Goal: Task Accomplishment & Management: Complete application form

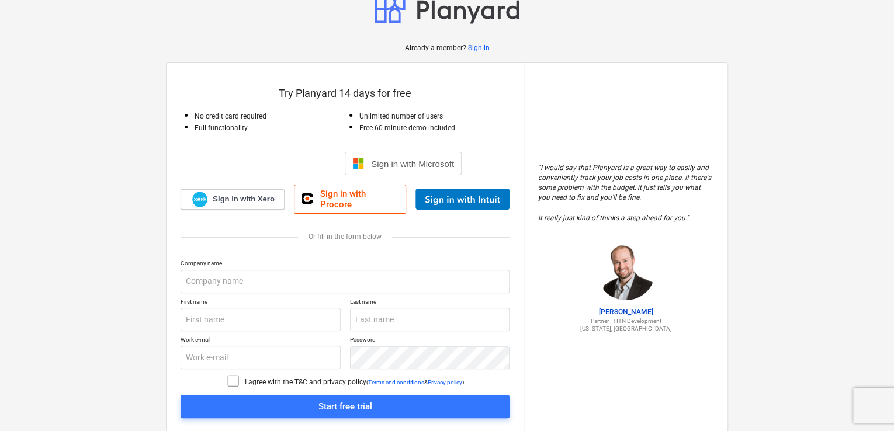
scroll to position [33, 0]
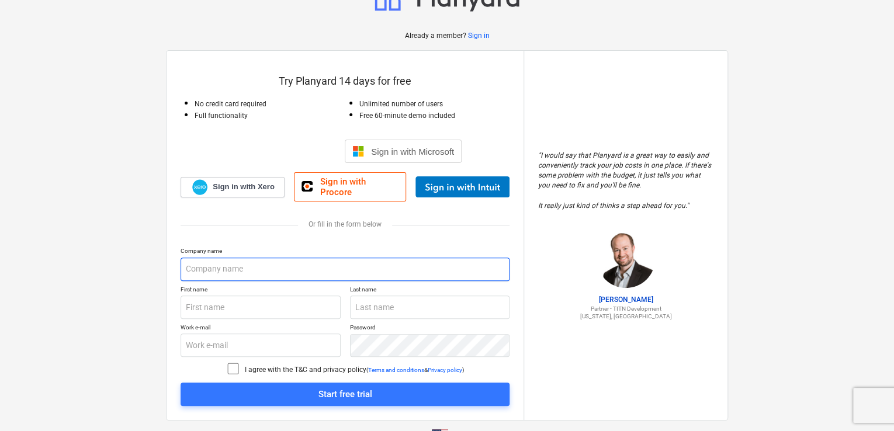
click at [231, 263] on input "text" at bounding box center [345, 269] width 329 height 23
type input "Coderz Builders"
type input "[PERSON_NAME]"
type input "Duff"
type input "[EMAIL_ADDRESS][DOMAIN_NAME]"
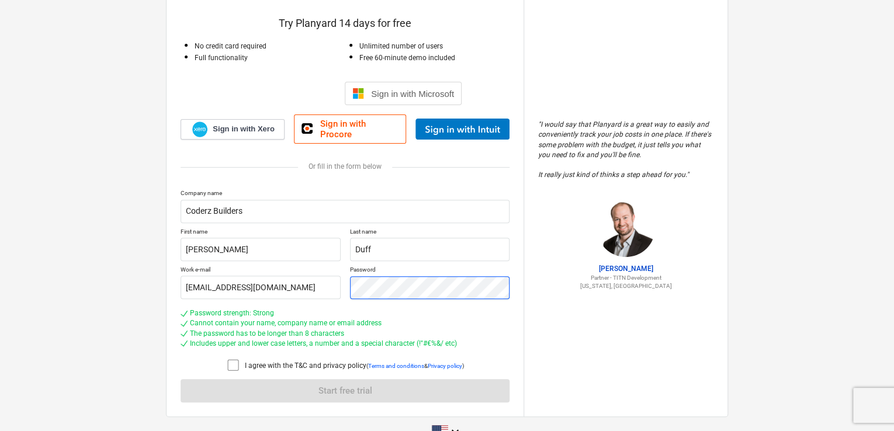
scroll to position [108, 0]
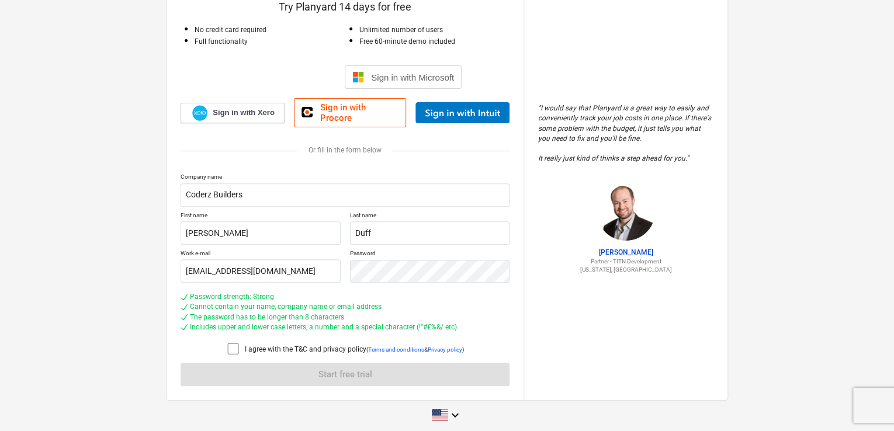
click at [237, 342] on icon at bounding box center [233, 349] width 14 height 14
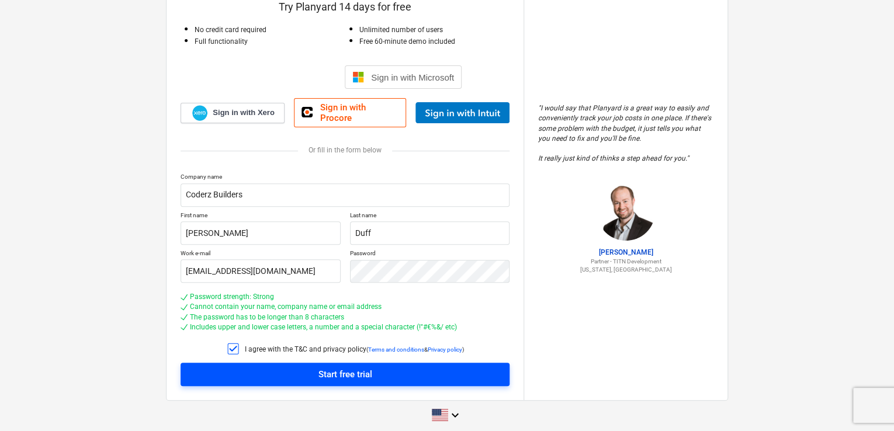
click at [257, 367] on span "Start free trial" at bounding box center [345, 374] width 301 height 15
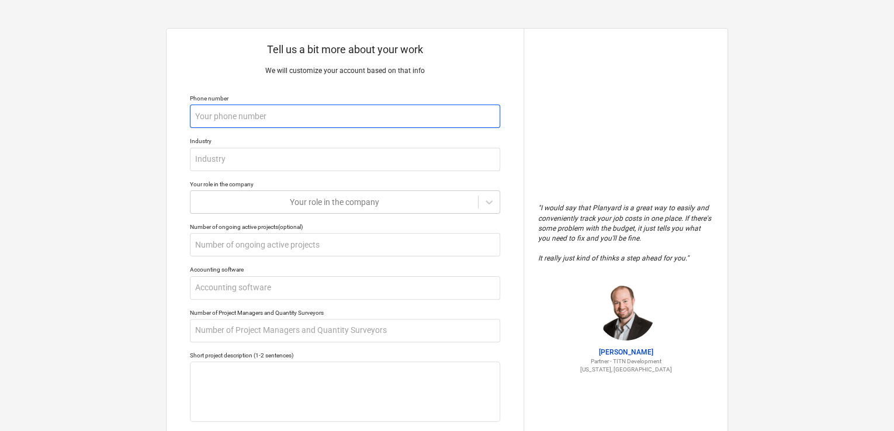
click at [319, 113] on input "text" at bounding box center [345, 116] width 310 height 23
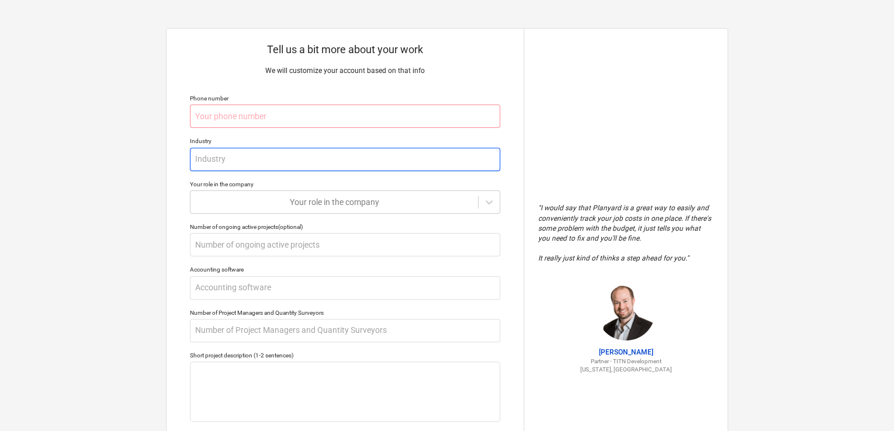
click at [215, 151] on input "text" at bounding box center [345, 159] width 310 height 23
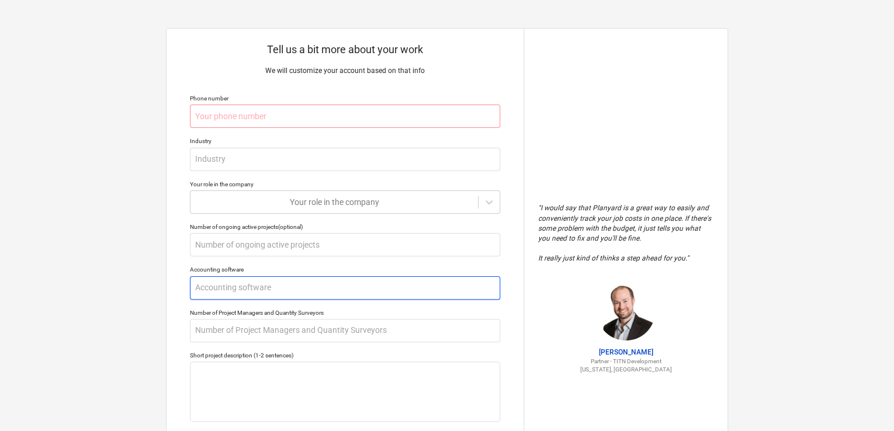
click at [241, 288] on input "text" at bounding box center [345, 287] width 310 height 23
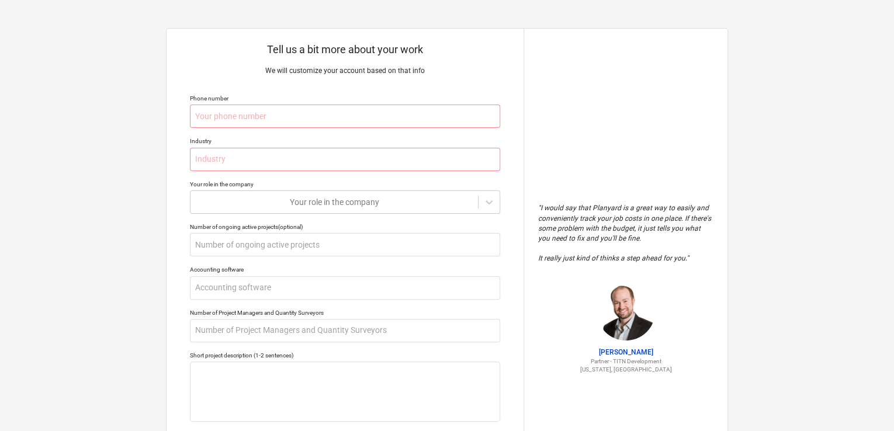
click at [213, 92] on div "Tell us a bit more about your work We will customize your account based on that…" at bounding box center [345, 289] width 357 height 520
click at [213, 115] on input "text" at bounding box center [345, 116] width 310 height 23
paste input "[PHONE_NUMBER]"
type textarea "x"
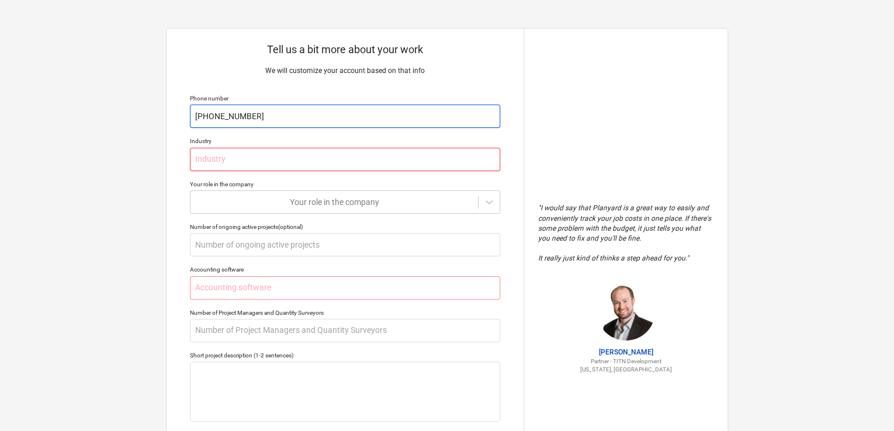
type input "[PHONE_NUMBER]"
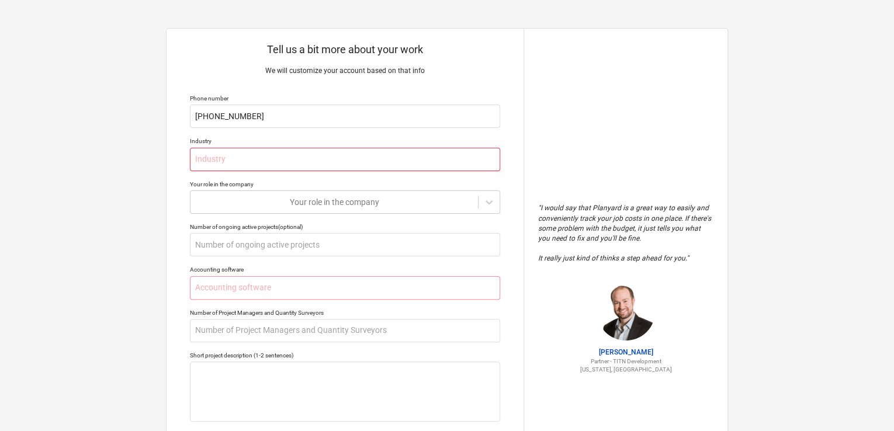
click at [222, 159] on input "text" at bounding box center [345, 159] width 310 height 23
type textarea "x"
type input "m"
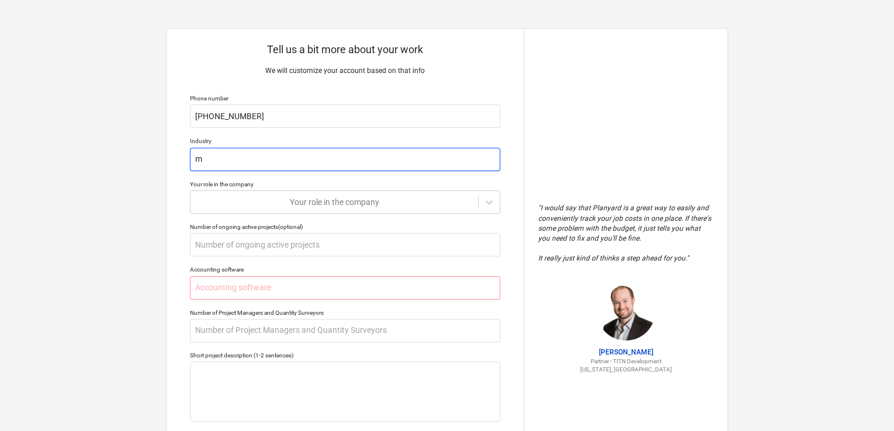
type textarea "x"
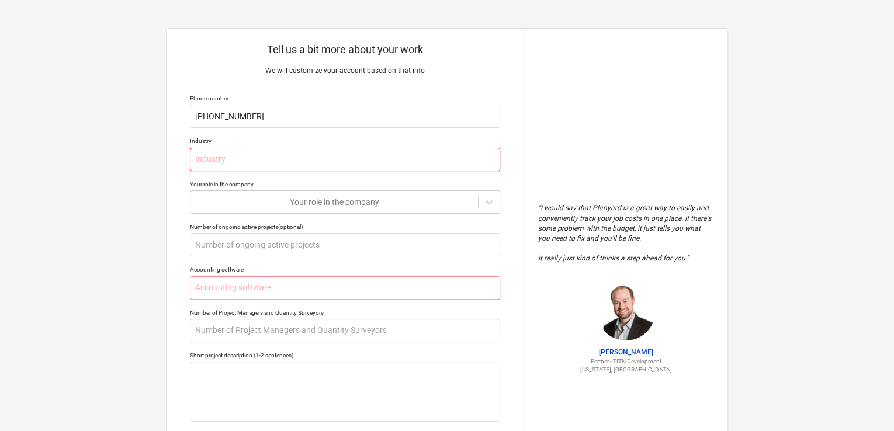
type textarea "x"
type input "m"
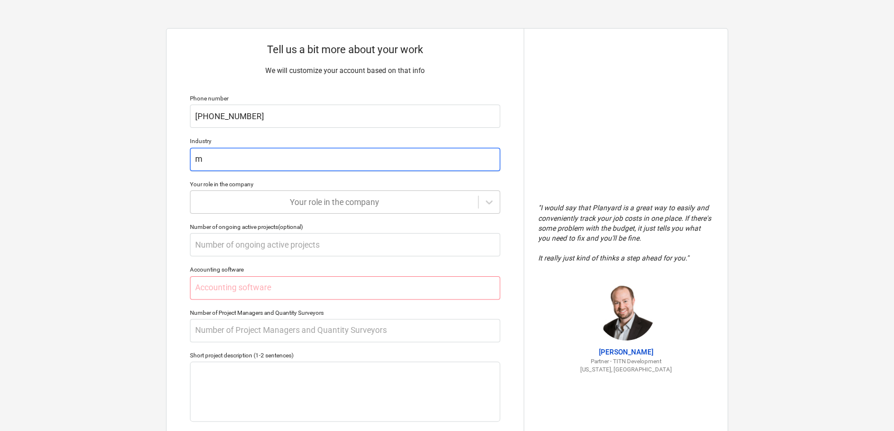
type textarea "x"
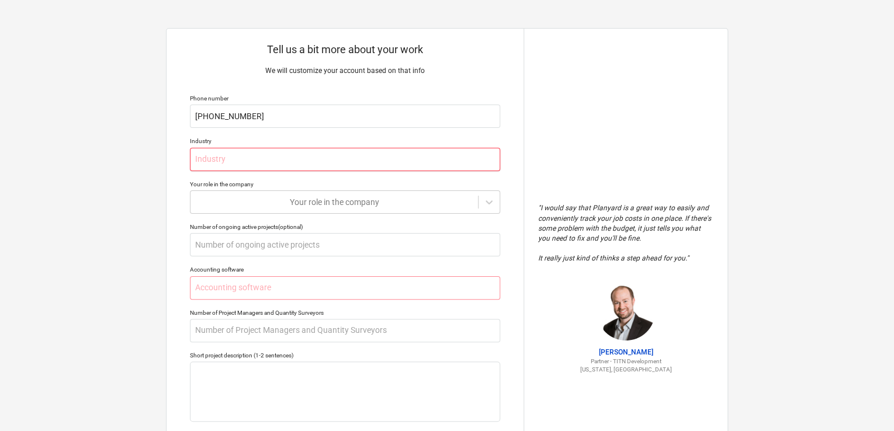
type textarea "x"
type input "c"
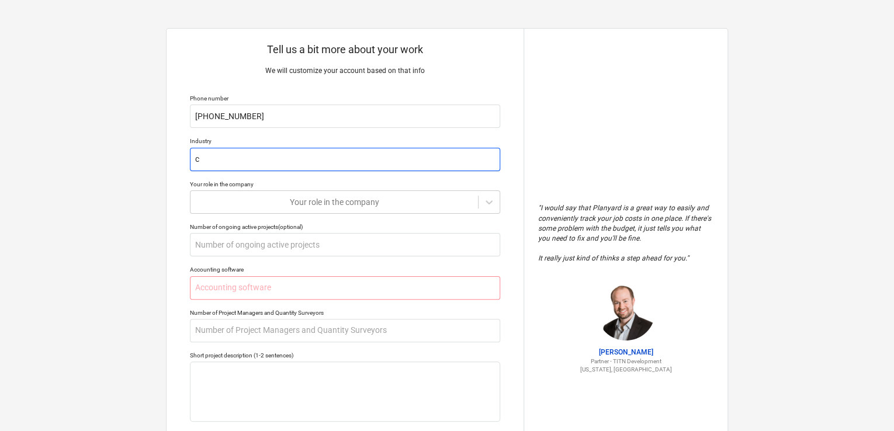
type textarea "x"
type input "co"
type textarea "x"
type input "con"
type textarea "x"
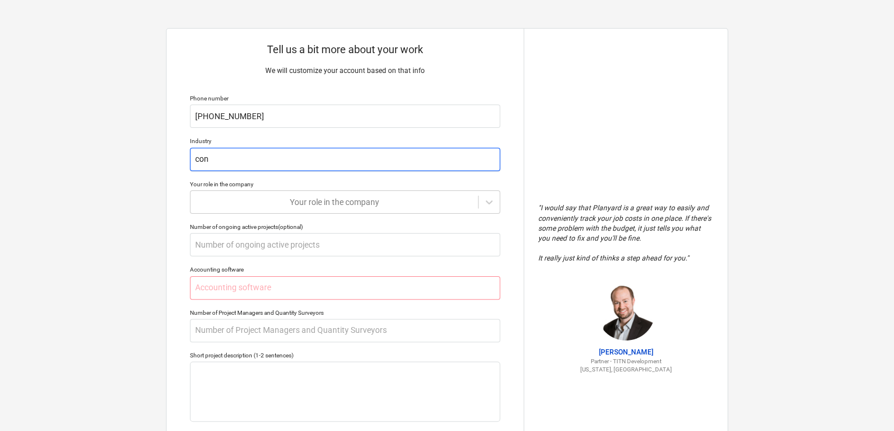
type input "cons"
type textarea "x"
type input "const"
type textarea "x"
type input "constr"
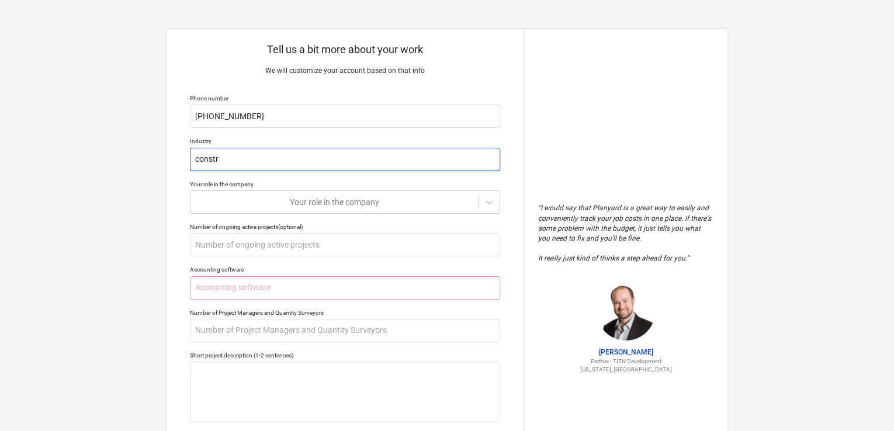
type textarea "x"
type input "constru"
type textarea "x"
type input "construc"
type textarea "x"
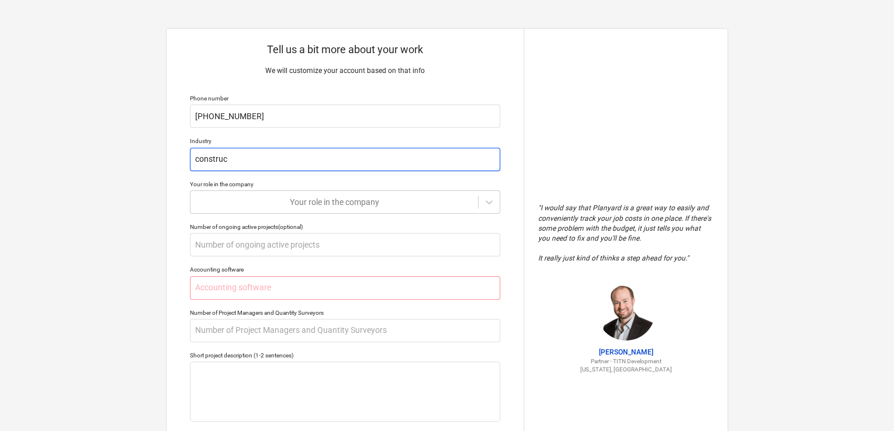
type input "construct"
type textarea "x"
type input "constructi"
type textarea "x"
type input "constructio"
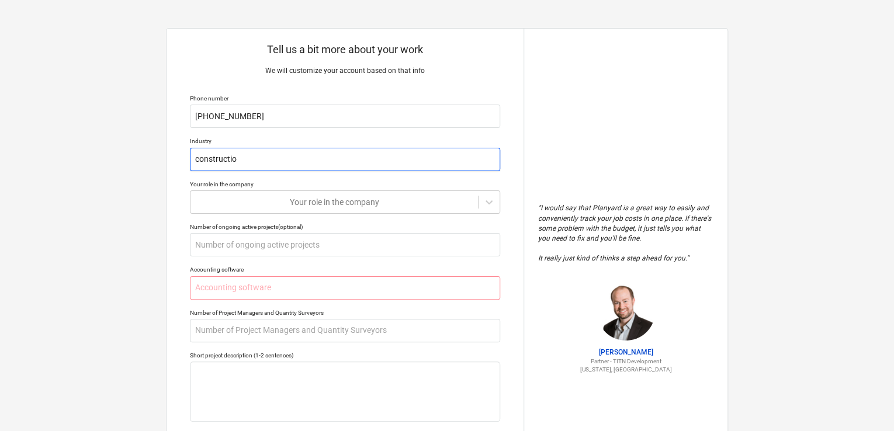
type textarea "x"
type input "construction"
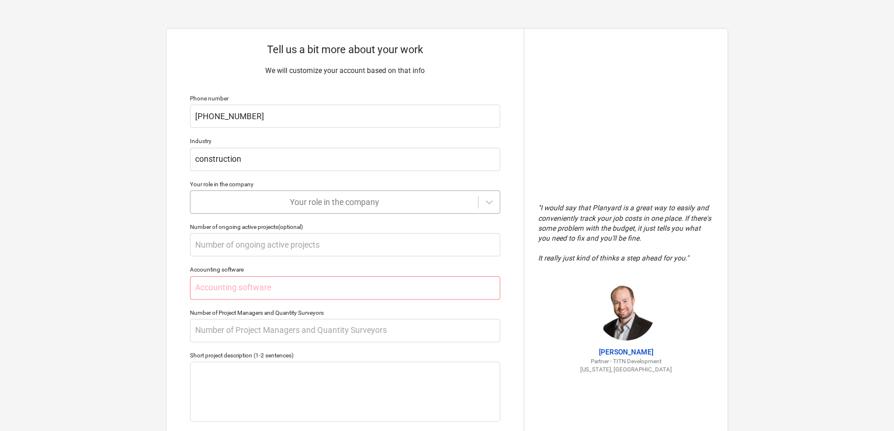
click at [286, 199] on div at bounding box center [334, 202] width 276 height 12
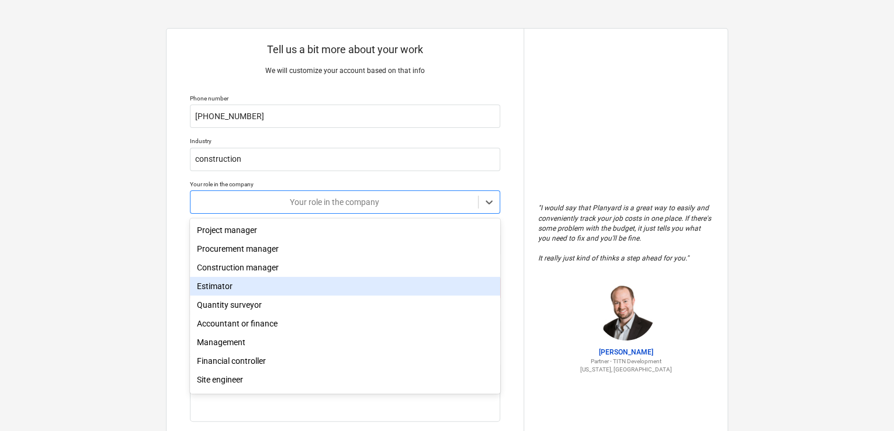
click at [288, 280] on div "Estimator" at bounding box center [345, 286] width 310 height 19
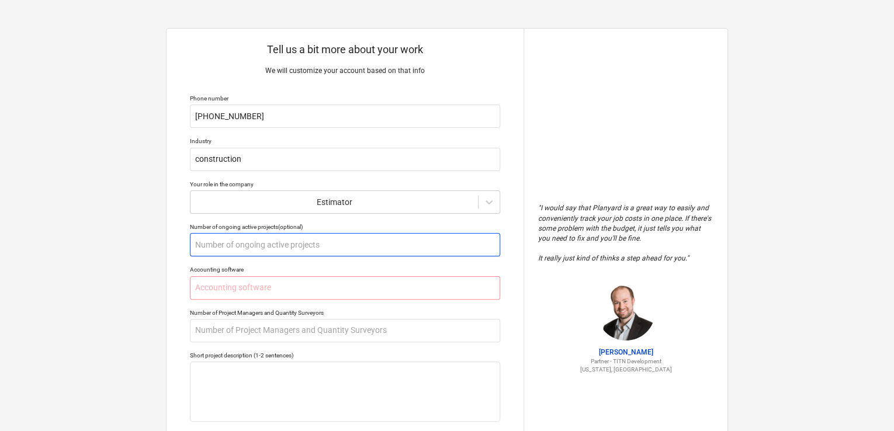
click at [268, 246] on input "text" at bounding box center [345, 244] width 310 height 23
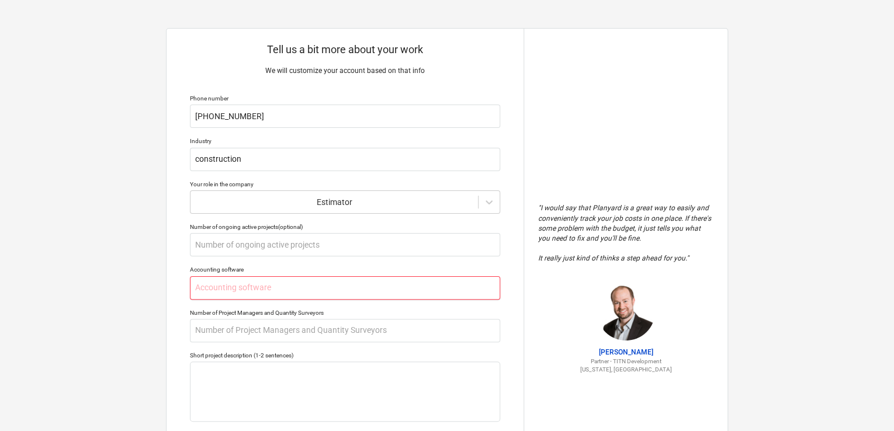
click at [240, 298] on input "text" at bounding box center [345, 287] width 310 height 23
click at [236, 290] on input "text" at bounding box center [345, 287] width 310 height 23
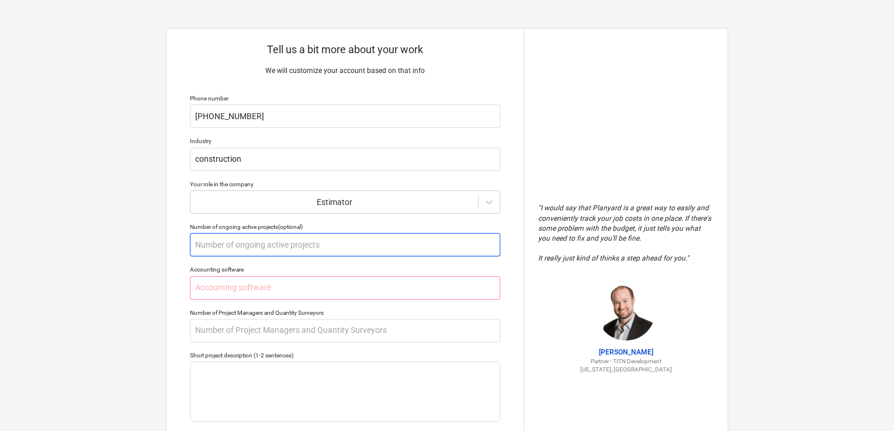
click at [236, 237] on input "text" at bounding box center [345, 244] width 310 height 23
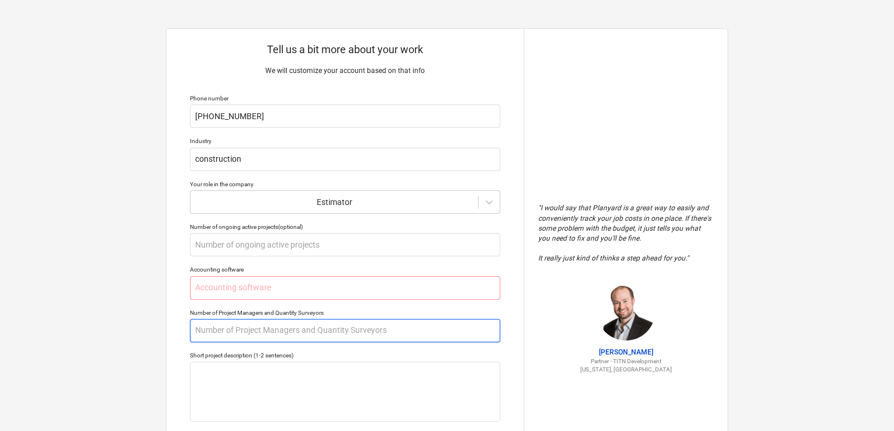
click at [230, 326] on input "text" at bounding box center [345, 330] width 310 height 23
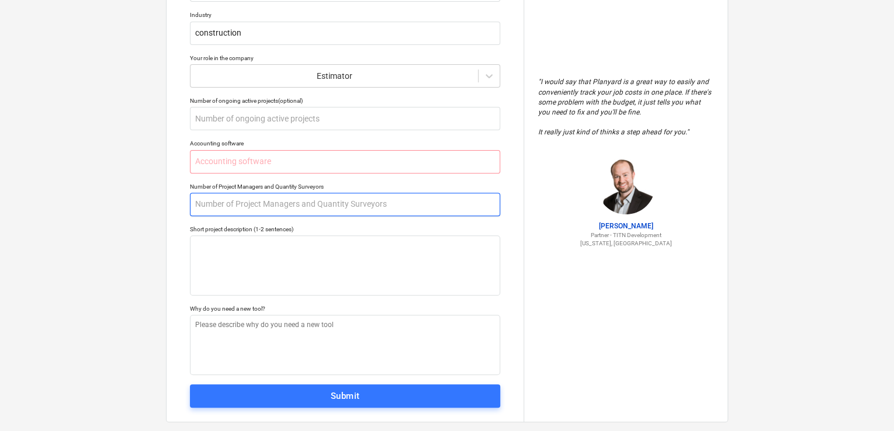
scroll to position [145, 0]
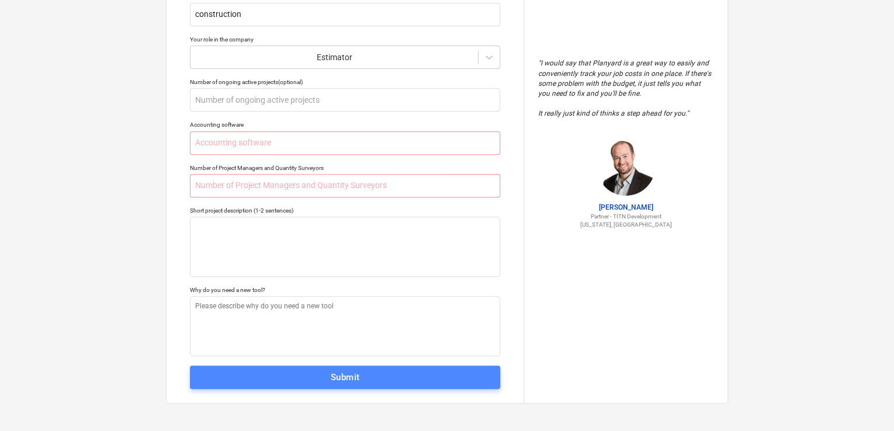
click at [337, 373] on div "Submit" at bounding box center [345, 377] width 29 height 15
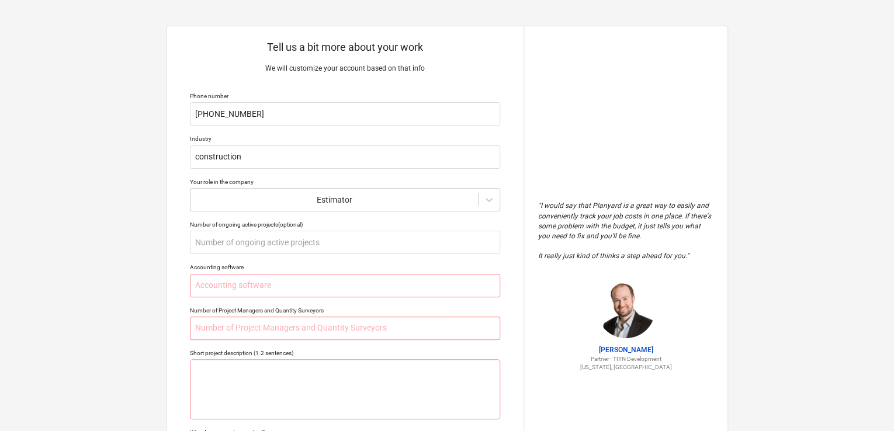
scroll to position [0, 0]
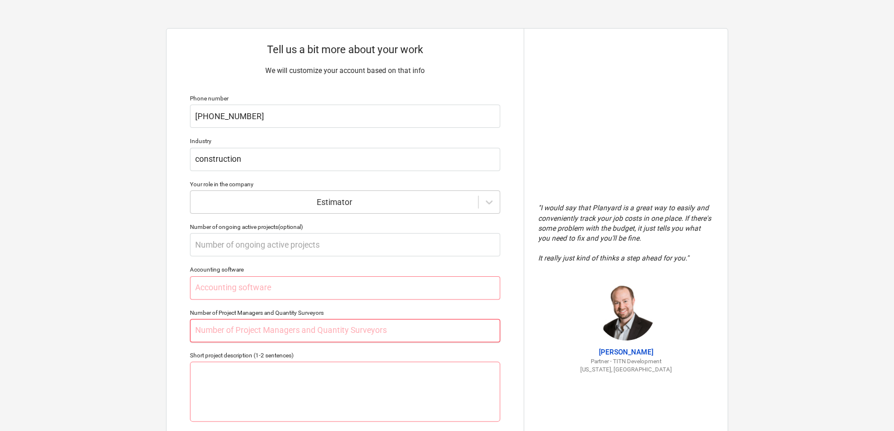
click at [274, 331] on input "text" at bounding box center [345, 330] width 310 height 23
click at [261, 326] on input "text" at bounding box center [345, 330] width 310 height 23
type textarea "x"
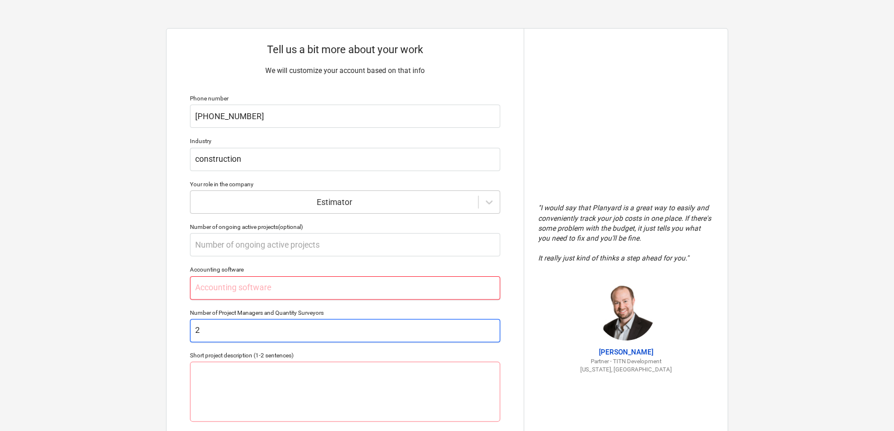
type input "2"
click at [249, 282] on input "text" at bounding box center [345, 287] width 310 height 23
type textarea "x"
type input "2"
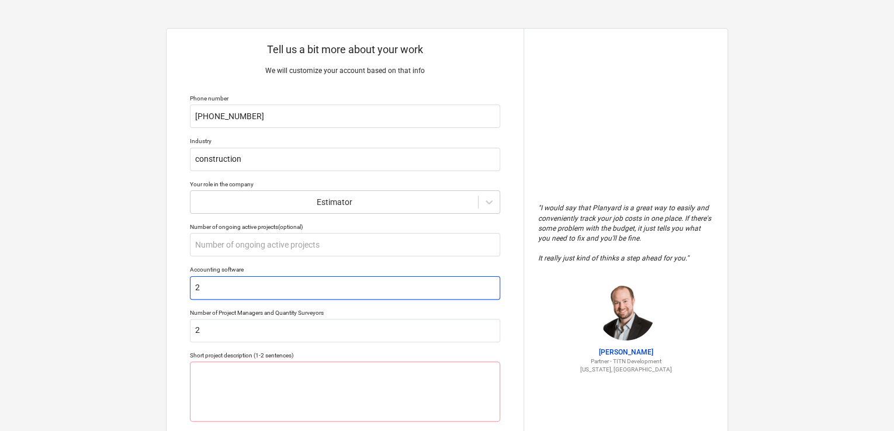
type textarea "x"
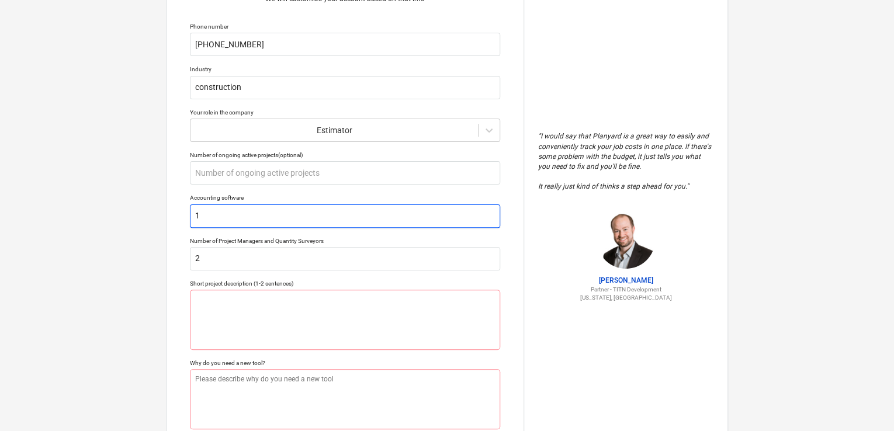
scroll to position [145, 0]
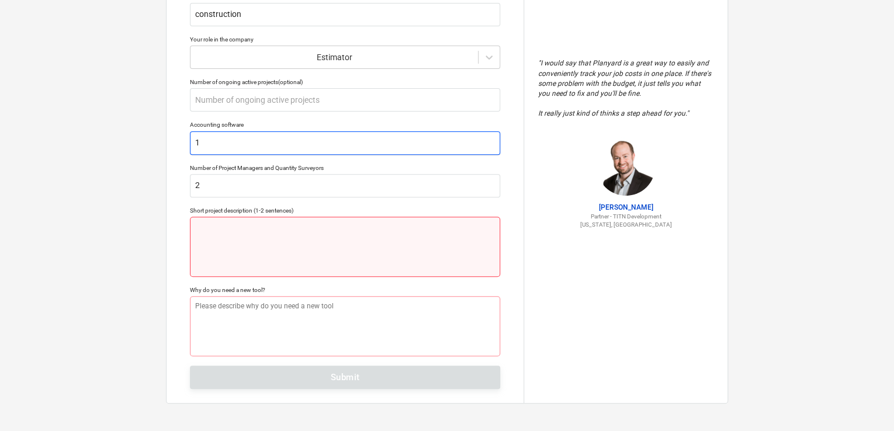
type input "1"
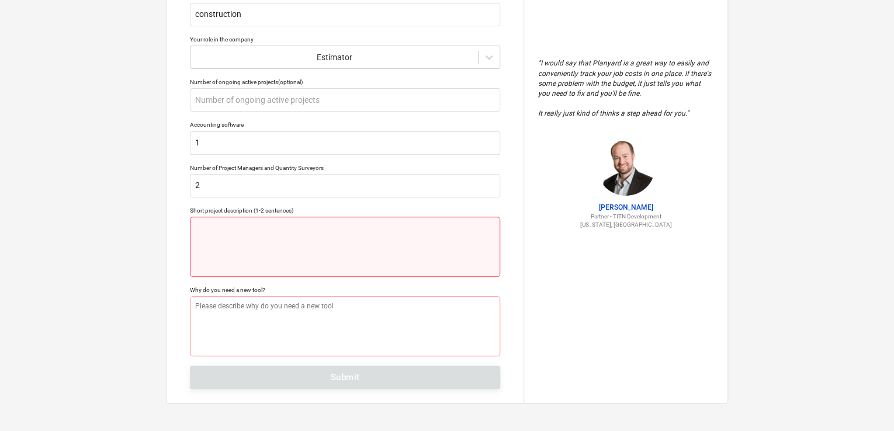
click at [262, 238] on textarea at bounding box center [345, 247] width 310 height 60
type textarea "x"
type textarea "n"
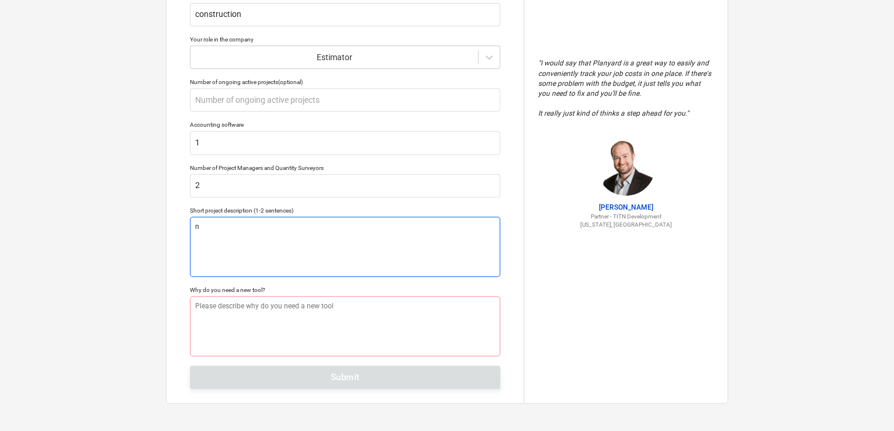
type textarea "x"
type textarea "ne"
type textarea "x"
type textarea "nee"
type textarea "x"
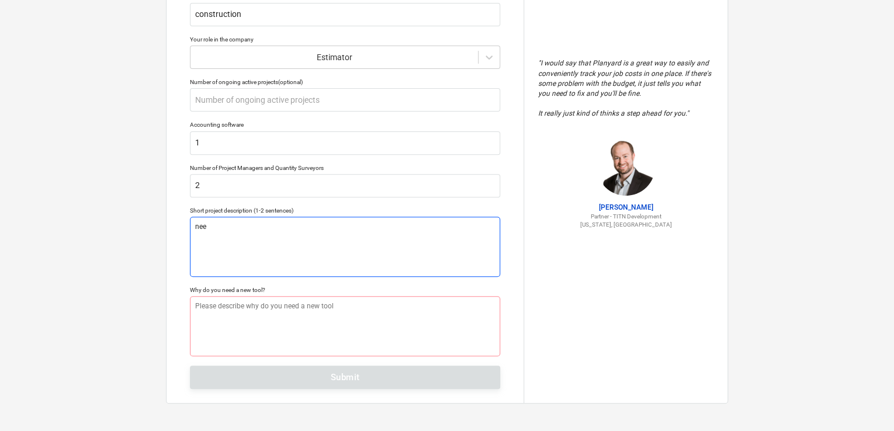
type textarea "need"
type textarea "x"
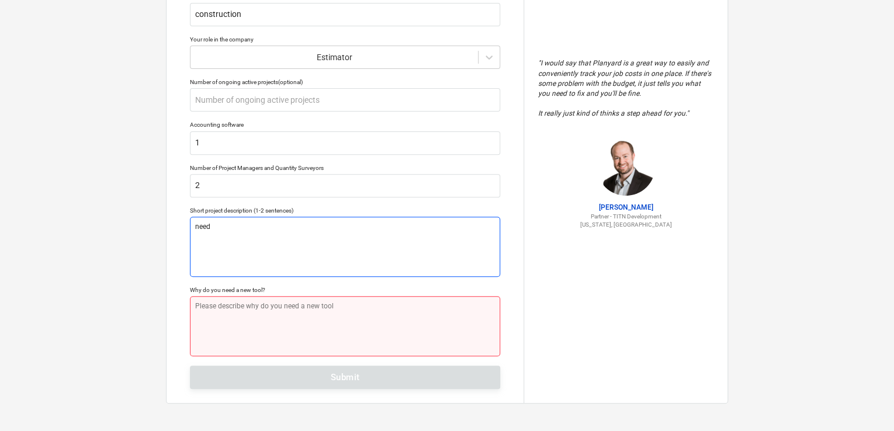
type textarea "need"
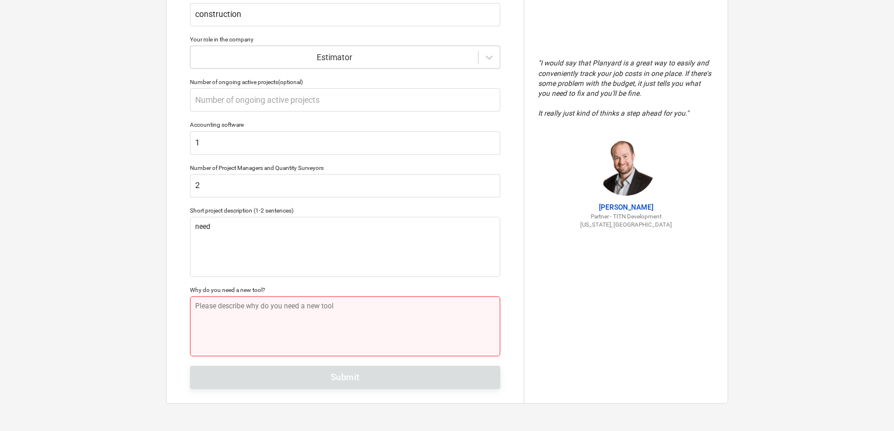
click at [205, 327] on textarea at bounding box center [345, 326] width 310 height 60
type textarea "x"
type textarea "t"
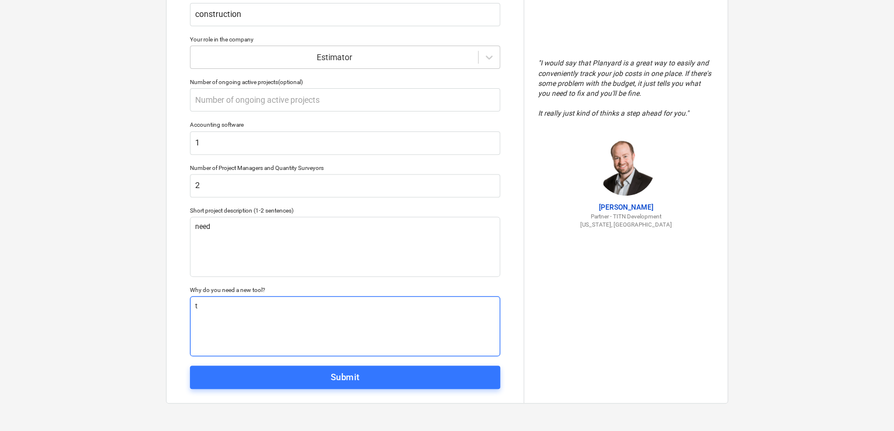
type textarea "x"
type textarea "to"
type textarea "x"
type textarea "to"
type textarea "x"
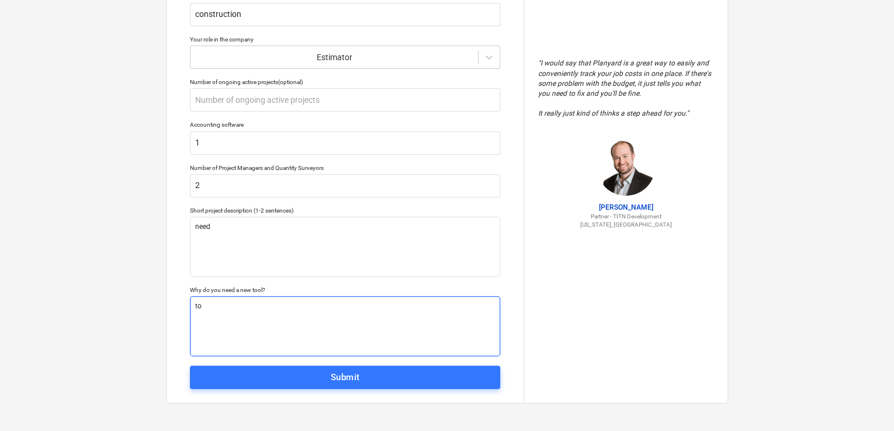
type textarea "to r"
type textarea "x"
type textarea "to"
type textarea "x"
type textarea "to r"
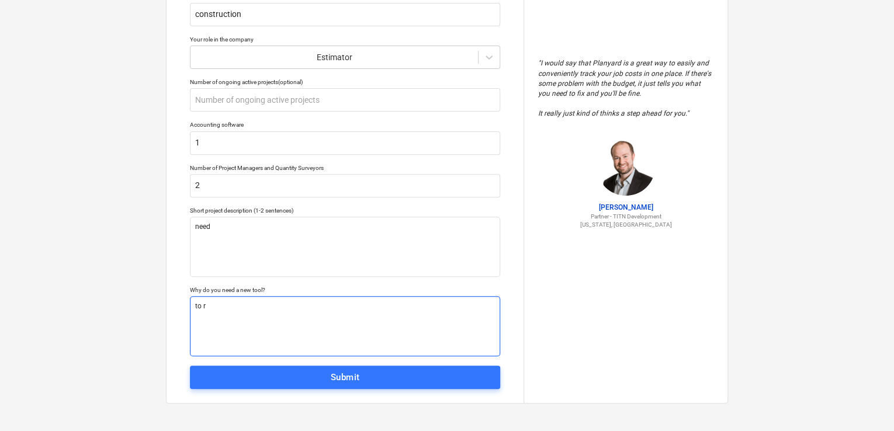
type textarea "x"
type textarea "to ro"
type textarea "x"
type textarea "to [PERSON_NAME]"
type textarea "x"
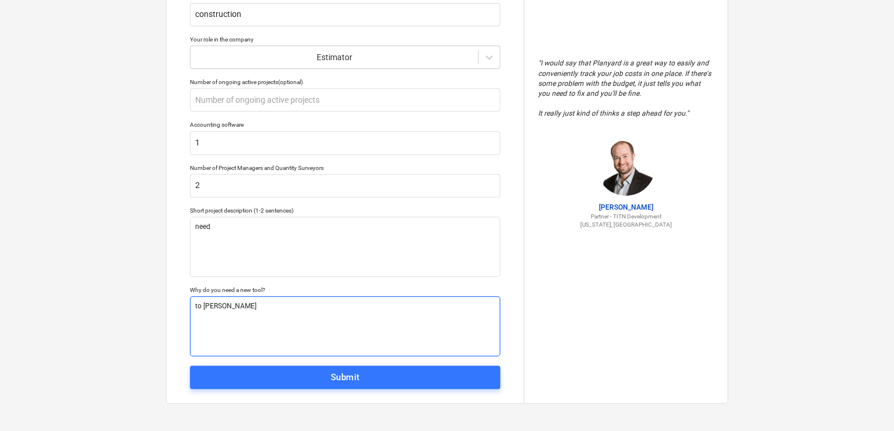
type textarea "to ro"
type textarea "x"
type textarea "to r"
type textarea "x"
type textarea "to"
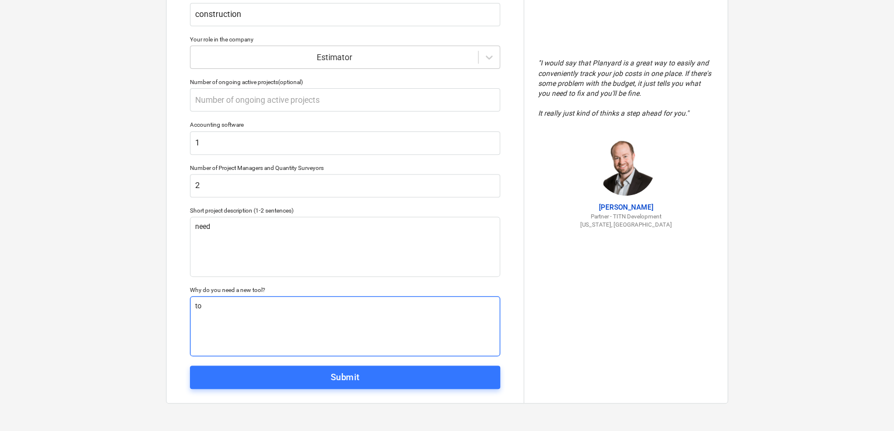
type textarea "x"
type textarea "to g"
type textarea "x"
type textarea "to gr"
type textarea "x"
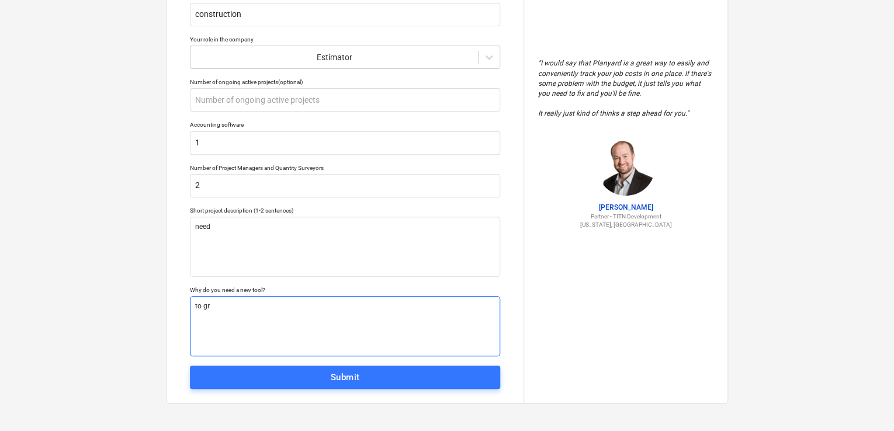
type textarea "to gro"
type textarea "x"
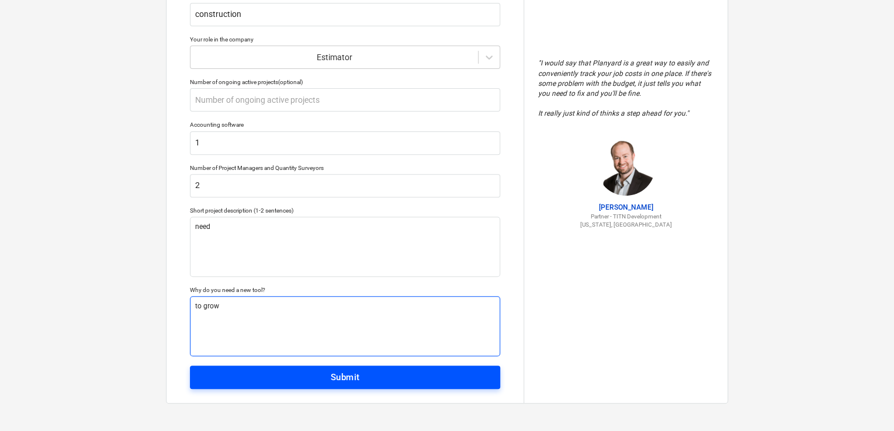
type textarea "to grow"
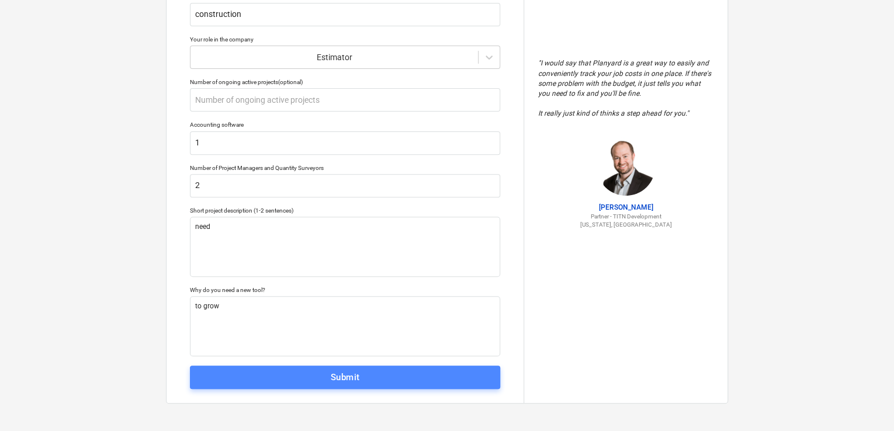
click at [243, 372] on span "Submit" at bounding box center [345, 377] width 285 height 15
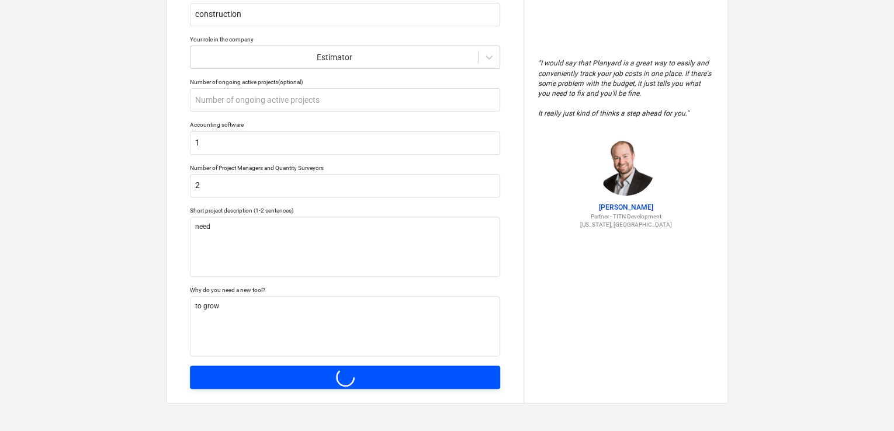
type textarea "x"
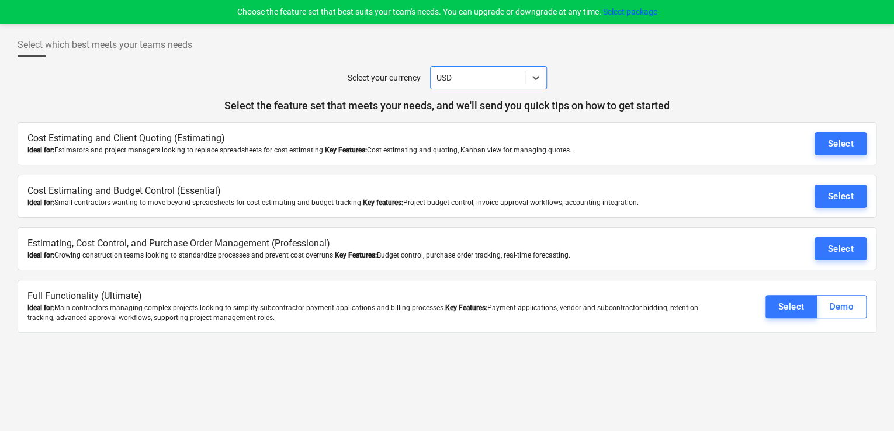
click at [75, 147] on div "Ideal for: Estimators and project managers looking to replace spreadsheets for …" at bounding box center [377, 151] width 700 height 10
click at [198, 234] on div "Estimating, Cost Control, and Purchase Order Management (Professional) Ideal fo…" at bounding box center [447, 248] width 859 height 43
click at [219, 210] on div "Cost Estimating and Budget Control (Essential) Ideal for: Small contractors wan…" at bounding box center [447, 196] width 859 height 43
click at [839, 196] on div "Select" at bounding box center [841, 196] width 26 height 15
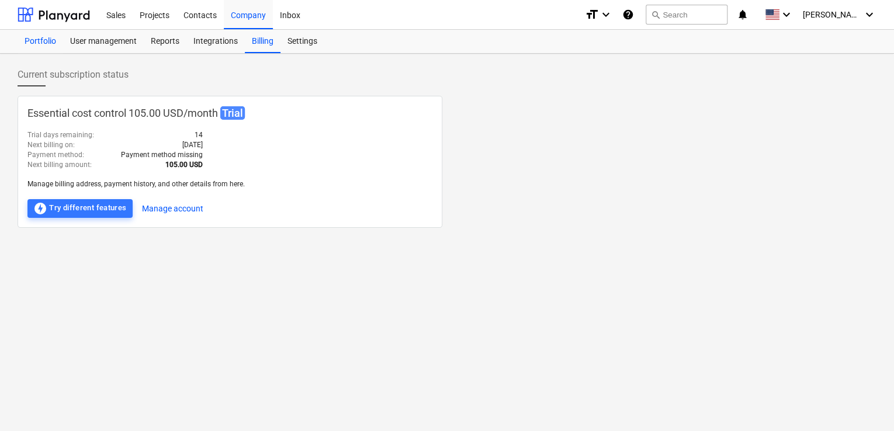
click at [30, 39] on div "Portfolio" at bounding box center [41, 41] width 46 height 23
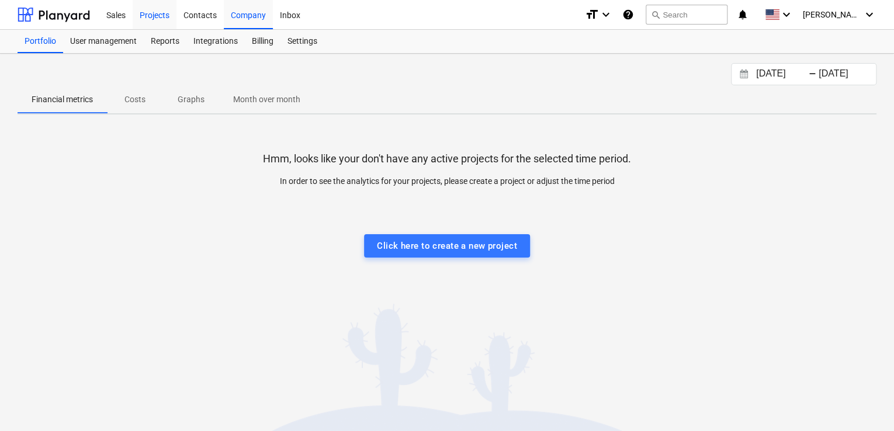
click at [151, 9] on div "Projects" at bounding box center [155, 14] width 44 height 30
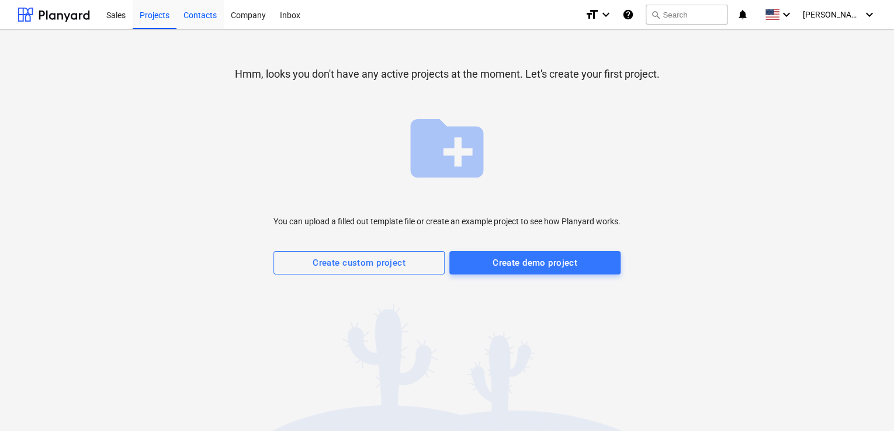
click at [206, 17] on div "Contacts" at bounding box center [200, 14] width 47 height 30
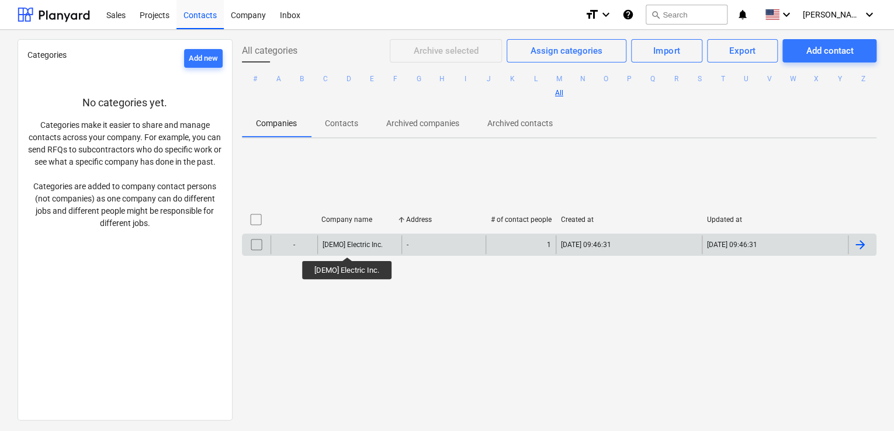
click at [348, 246] on div "[DEMO] Electric Inc." at bounding box center [353, 245] width 60 height 8
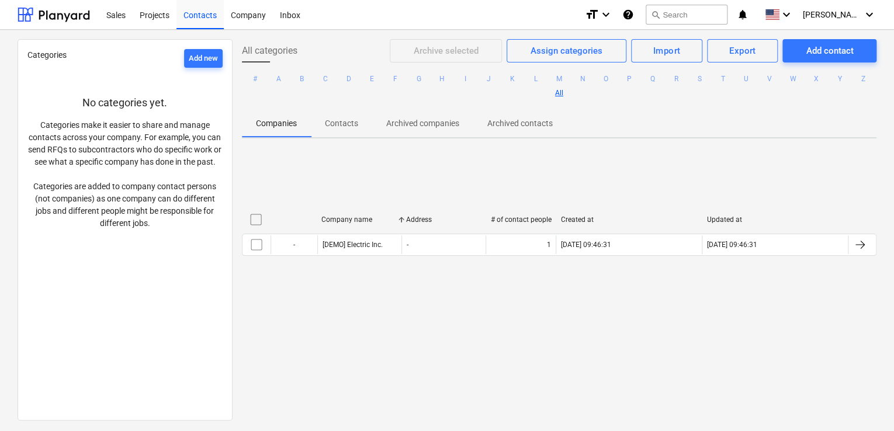
click at [91, 19] on div "Sales Projects Contacts Company Inbox format_size keyboard_arrow_down help sear…" at bounding box center [447, 15] width 894 height 30
click at [59, 17] on div at bounding box center [54, 14] width 72 height 29
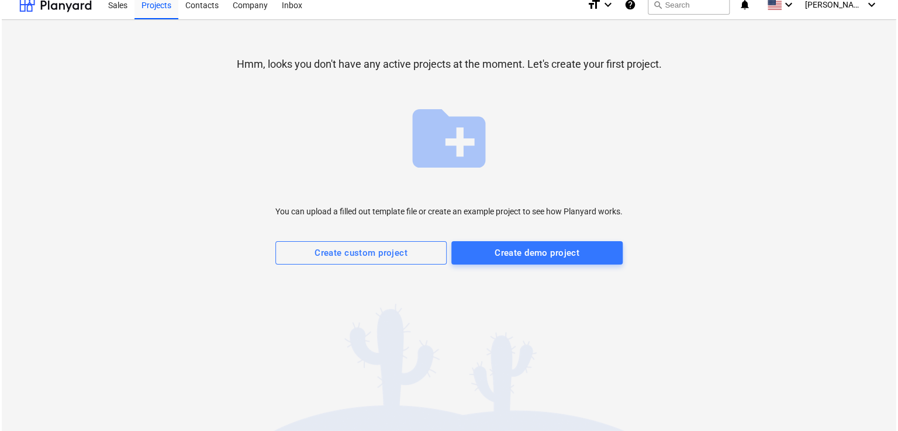
scroll to position [11, 0]
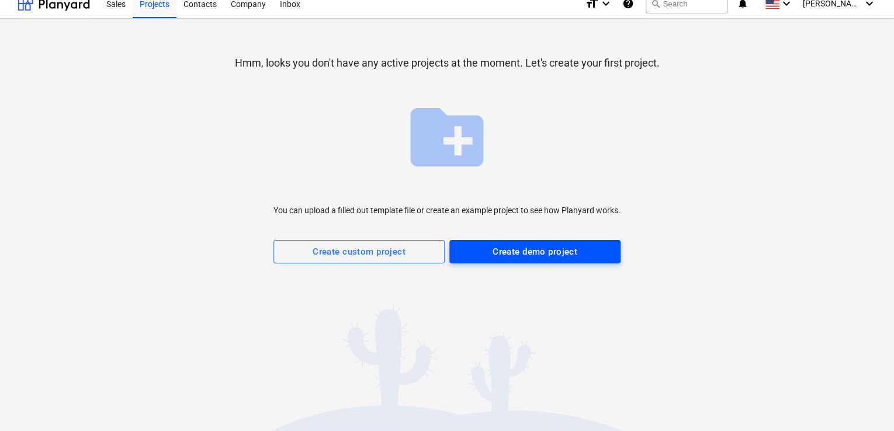
click at [482, 261] on button "Create demo project" at bounding box center [534, 251] width 171 height 23
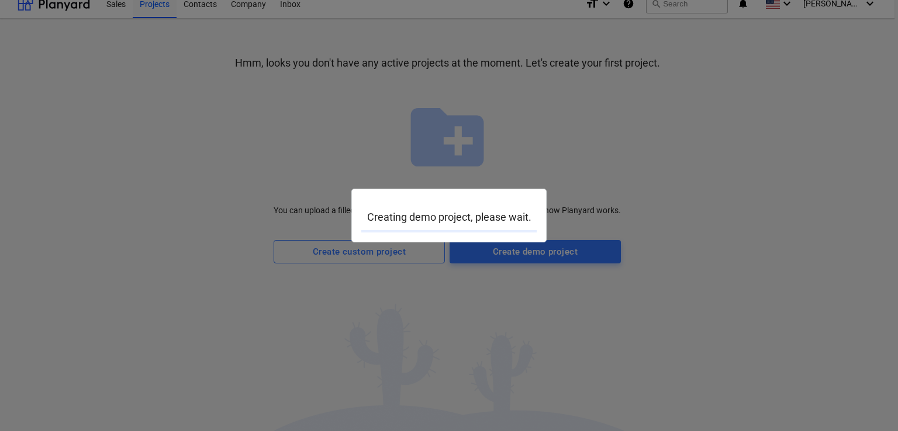
click at [613, 96] on div at bounding box center [449, 215] width 898 height 431
click at [461, 213] on p "Creating demo project, please wait." at bounding box center [448, 217] width 175 height 14
